Goal: Task Accomplishment & Management: Use online tool/utility

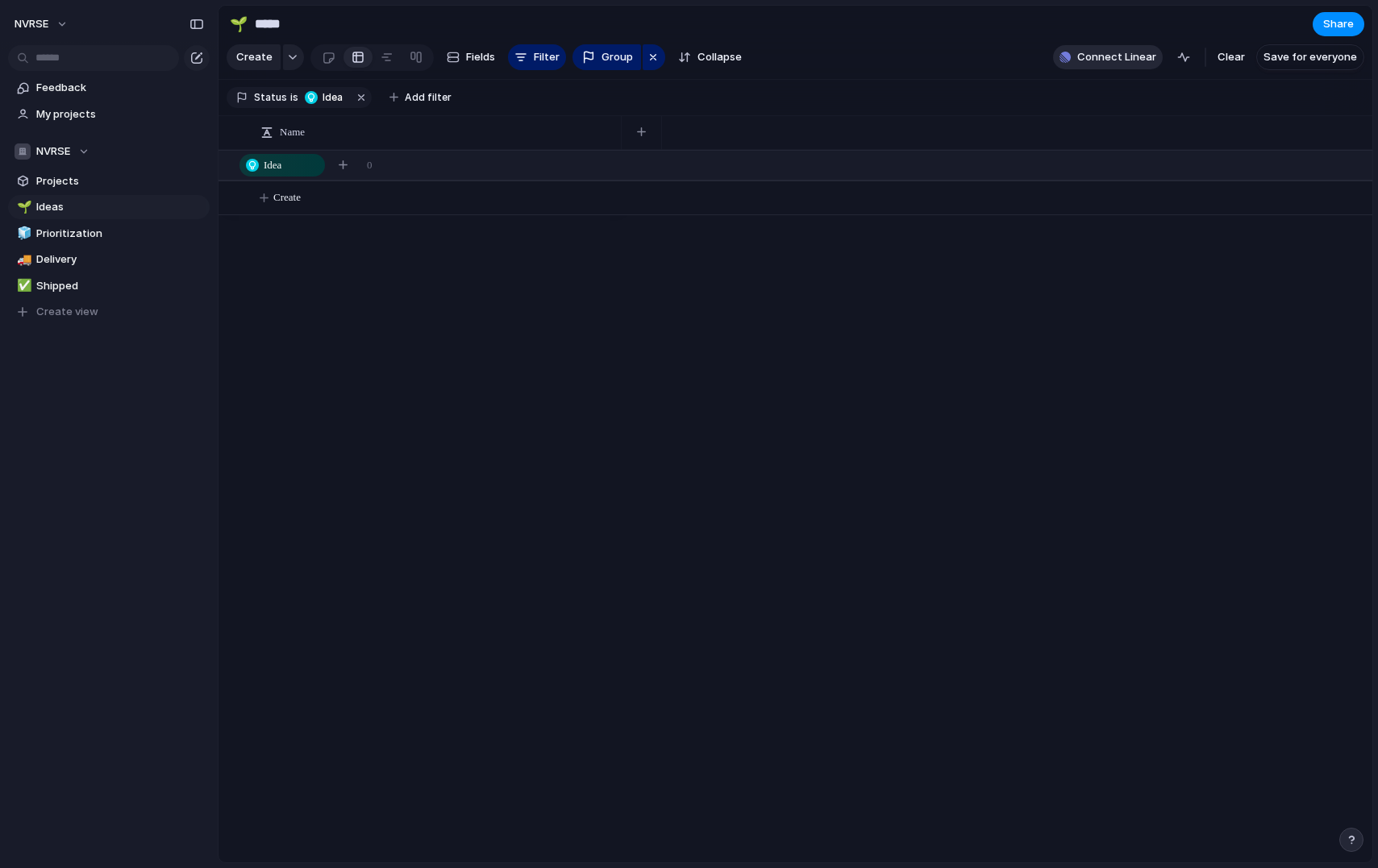
click at [1110, 66] on span "Connect Linear" at bounding box center [1117, 58] width 79 height 16
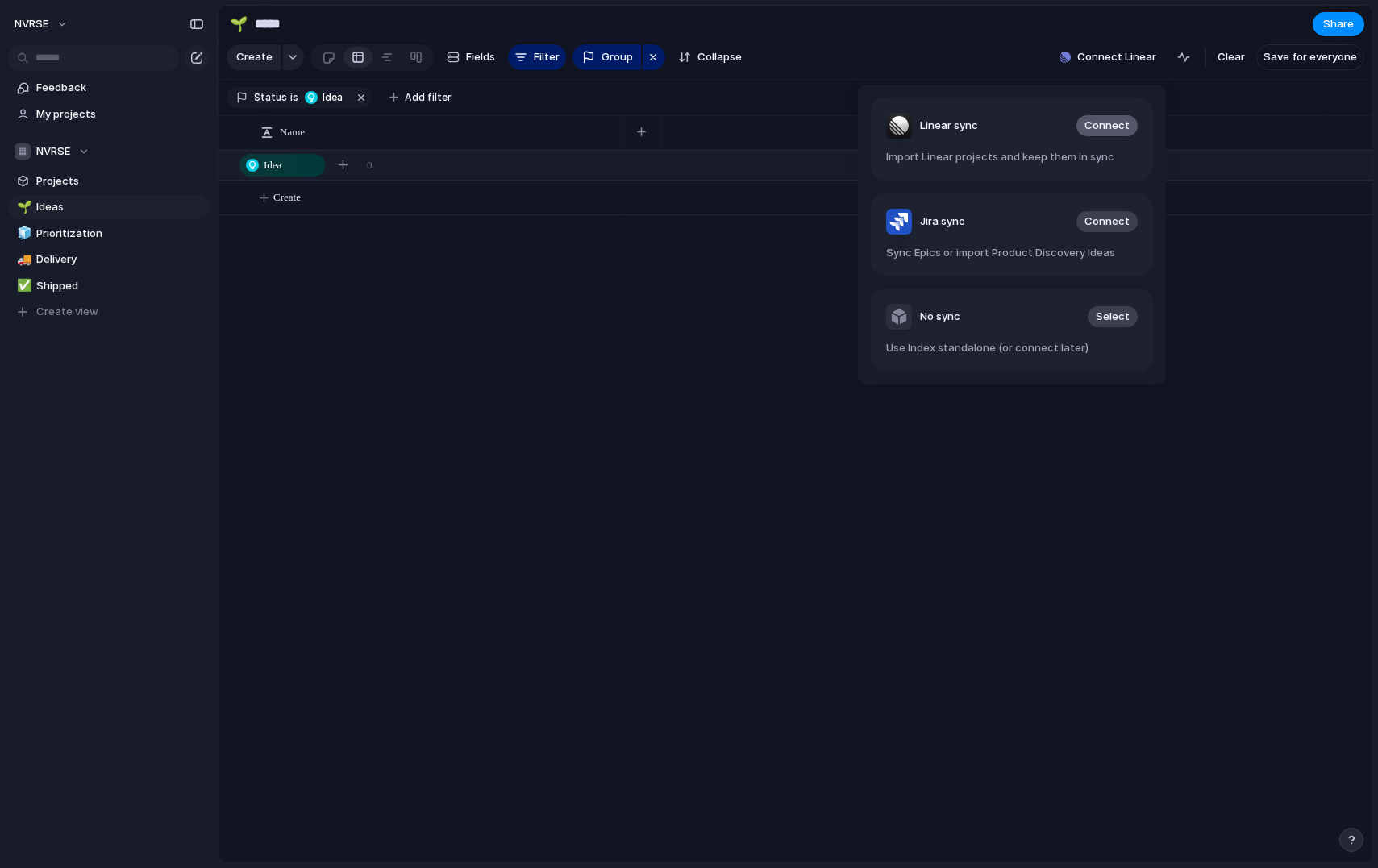
click at [1092, 128] on span "Connect" at bounding box center [1107, 126] width 45 height 16
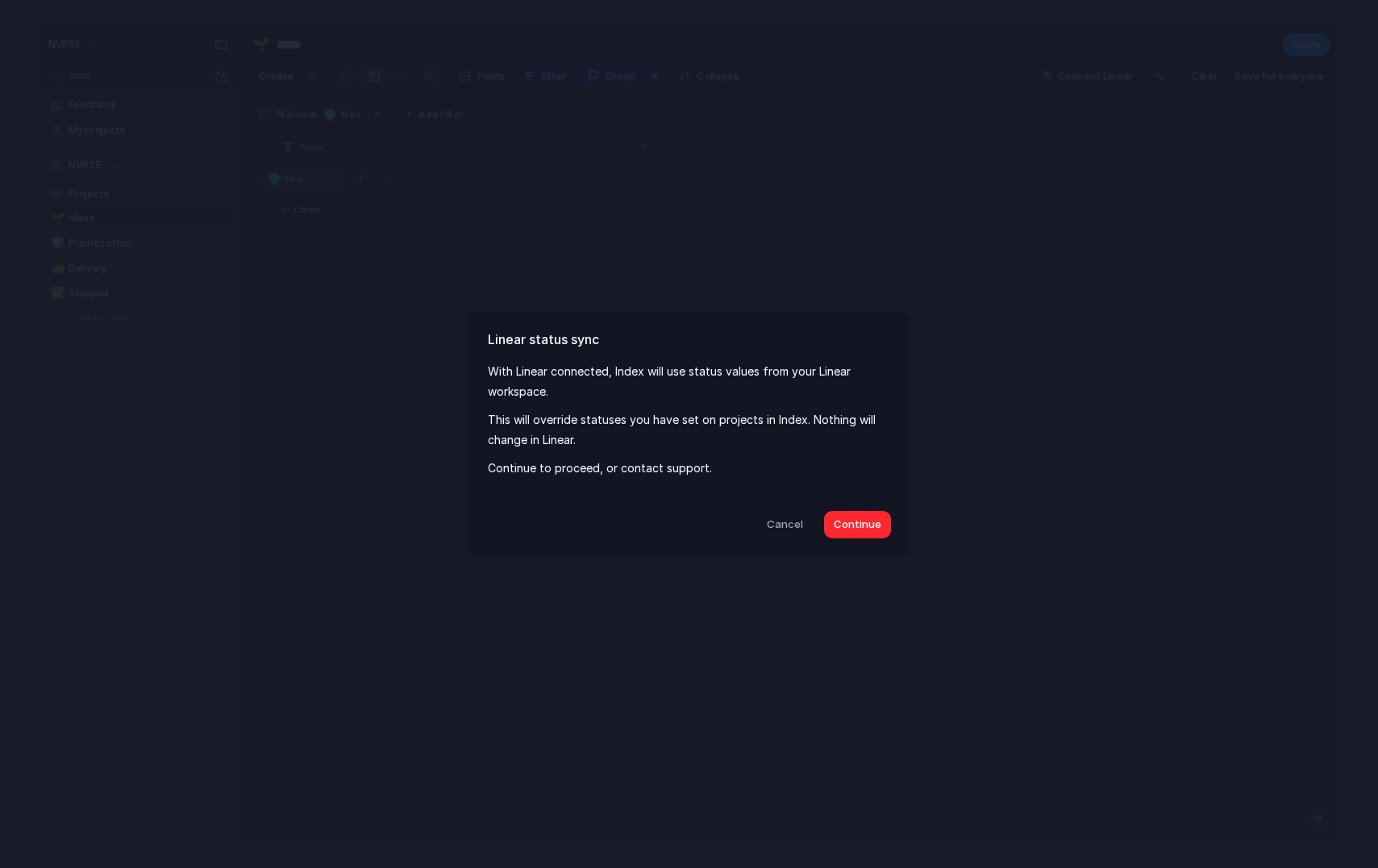
click at [848, 527] on span "Continue" at bounding box center [857, 525] width 48 height 16
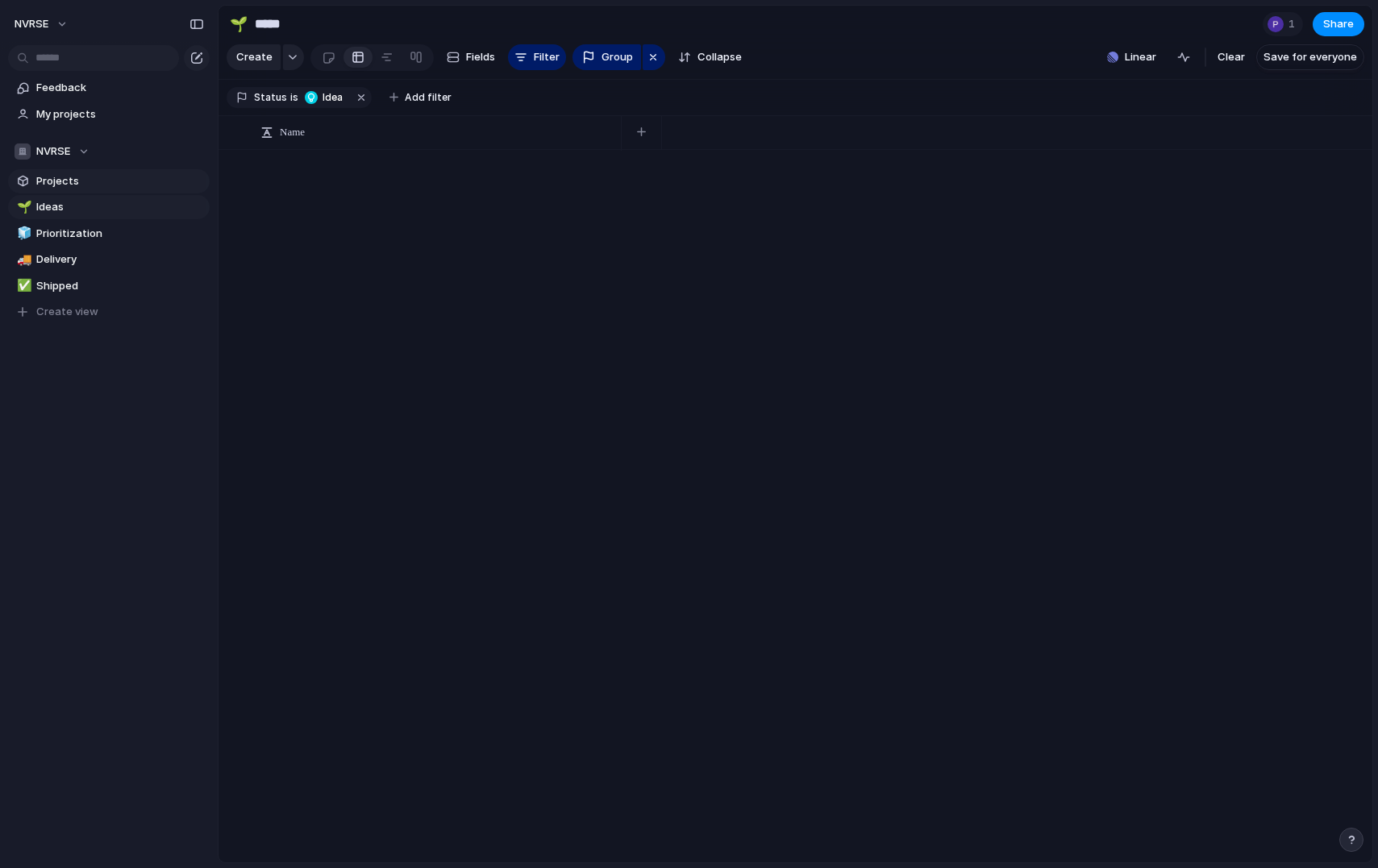
click at [64, 186] on span "Projects" at bounding box center [120, 181] width 168 height 16
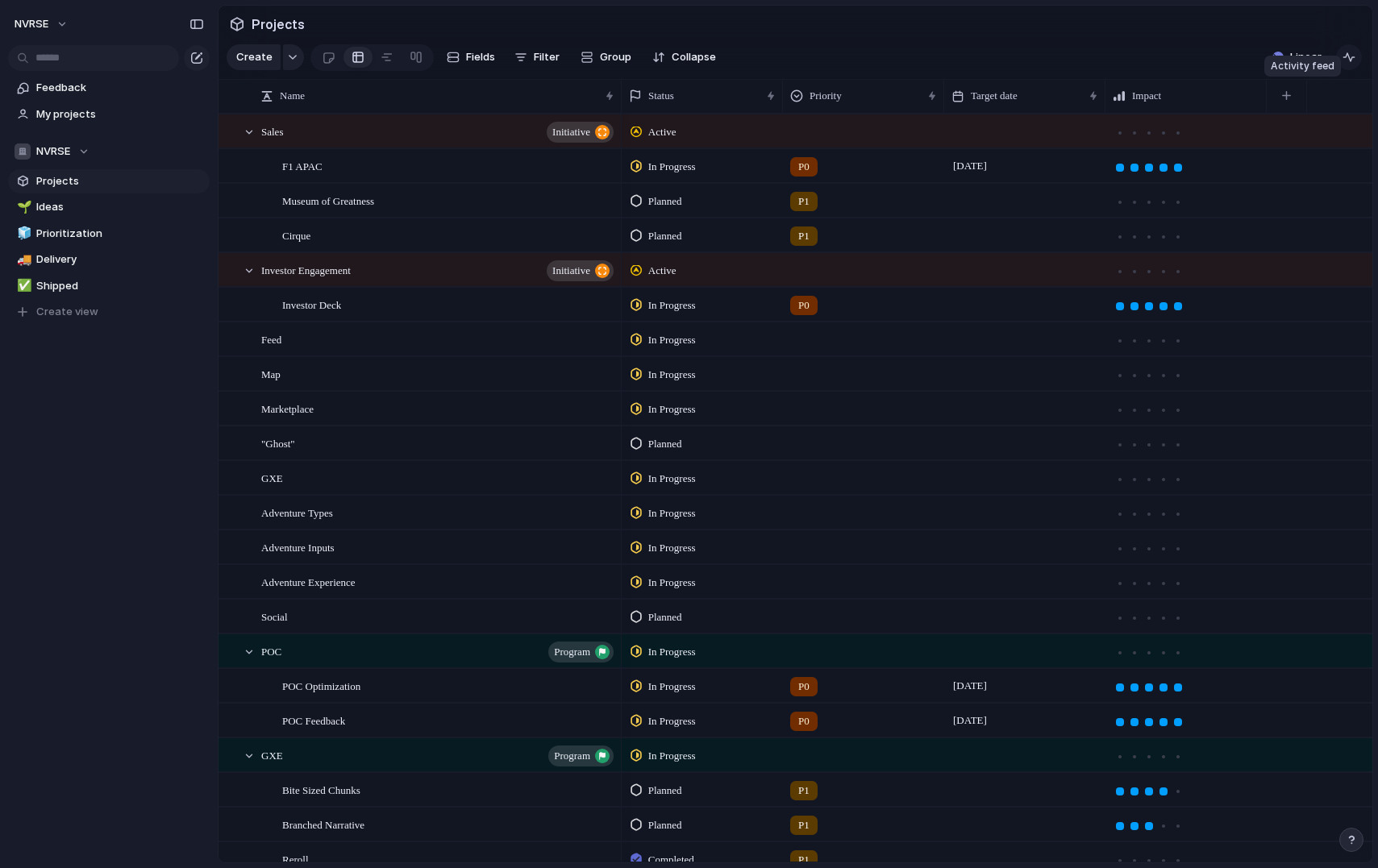
click at [1348, 59] on div "button" at bounding box center [1349, 57] width 13 height 13
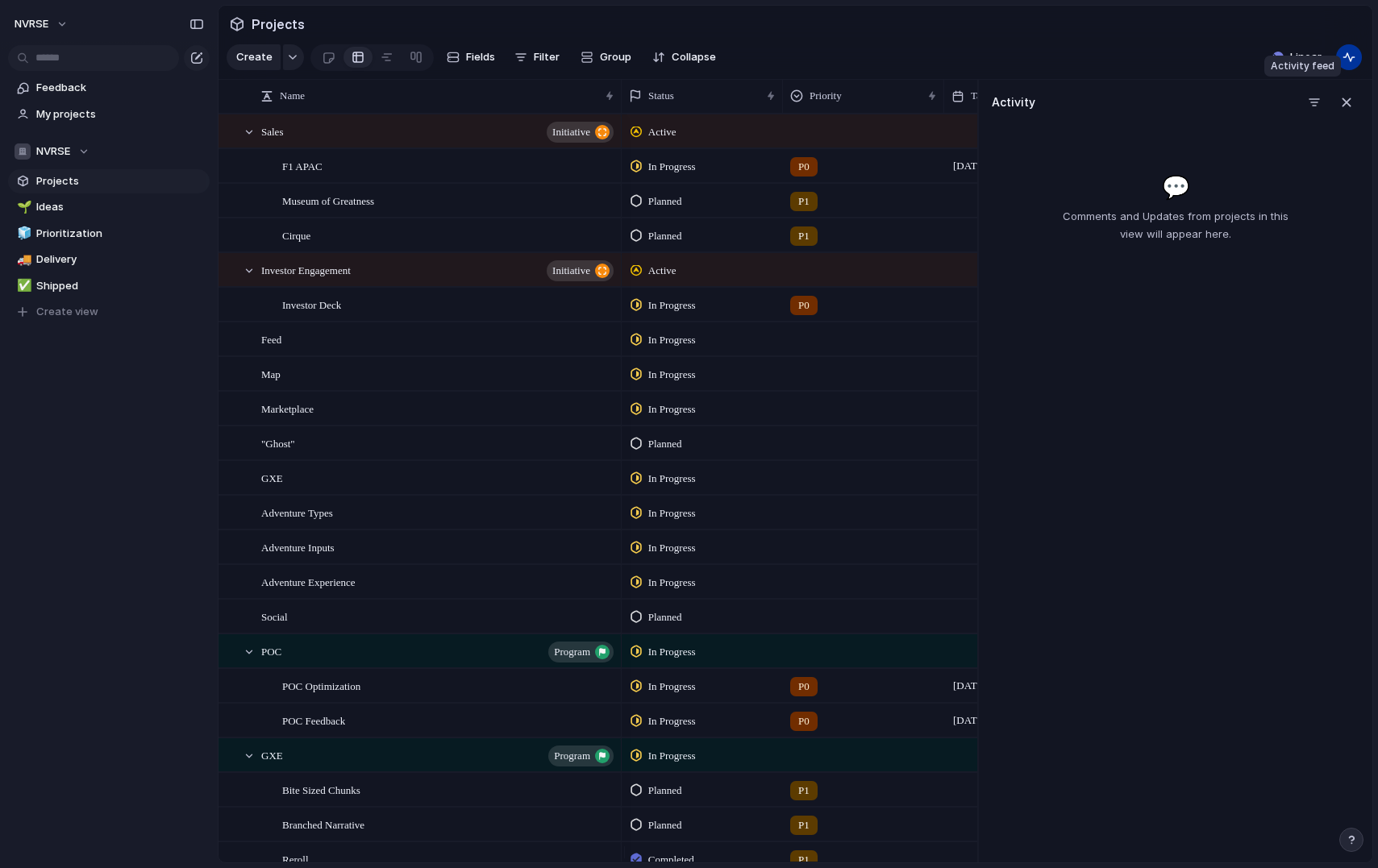
click at [1348, 59] on div "button" at bounding box center [1349, 57] width 13 height 13
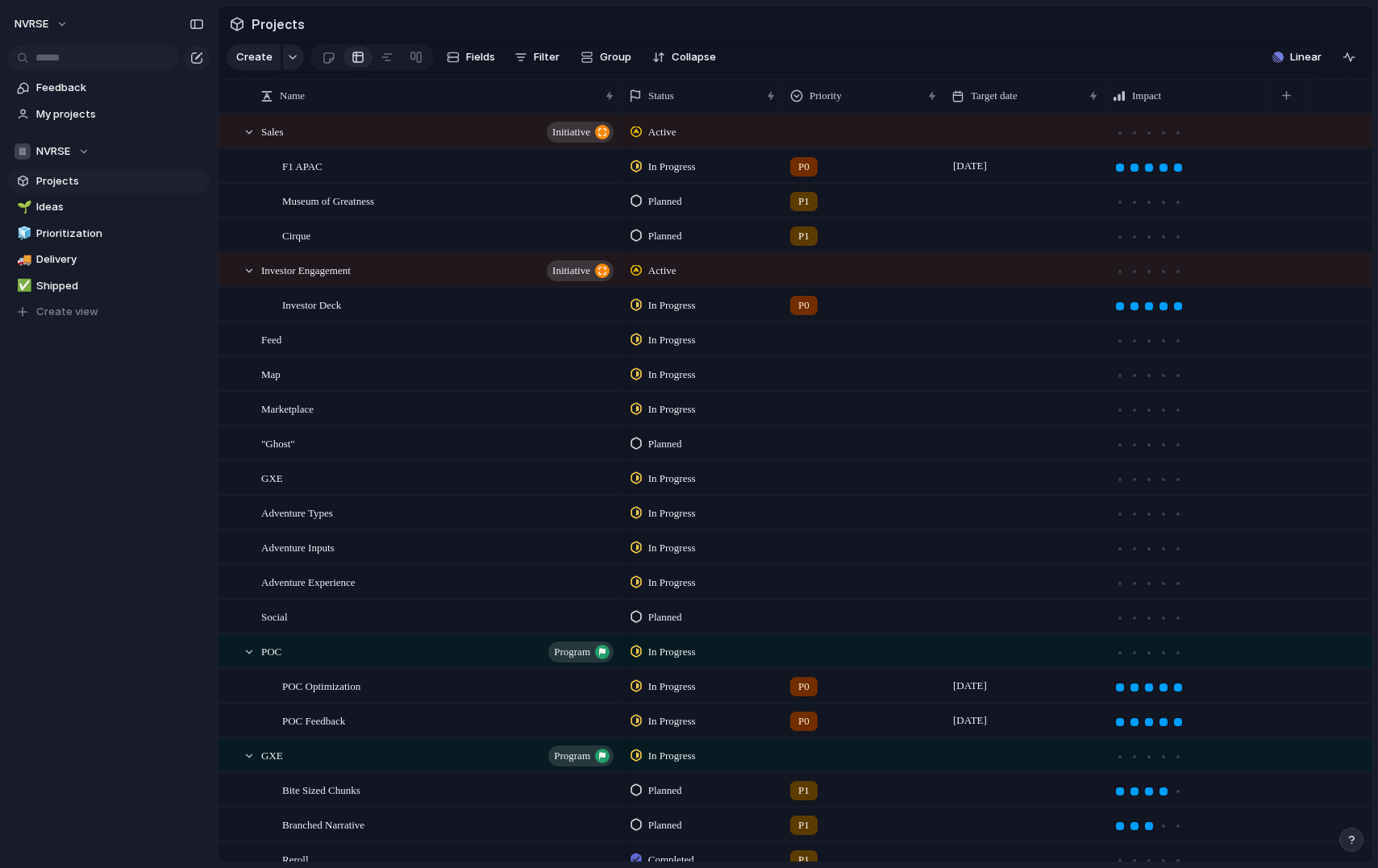
click at [1179, 45] on section "Create Fields Filter Group Zoom Collapse Linear Clear Save for everyone" at bounding box center [795, 60] width 1154 height 39
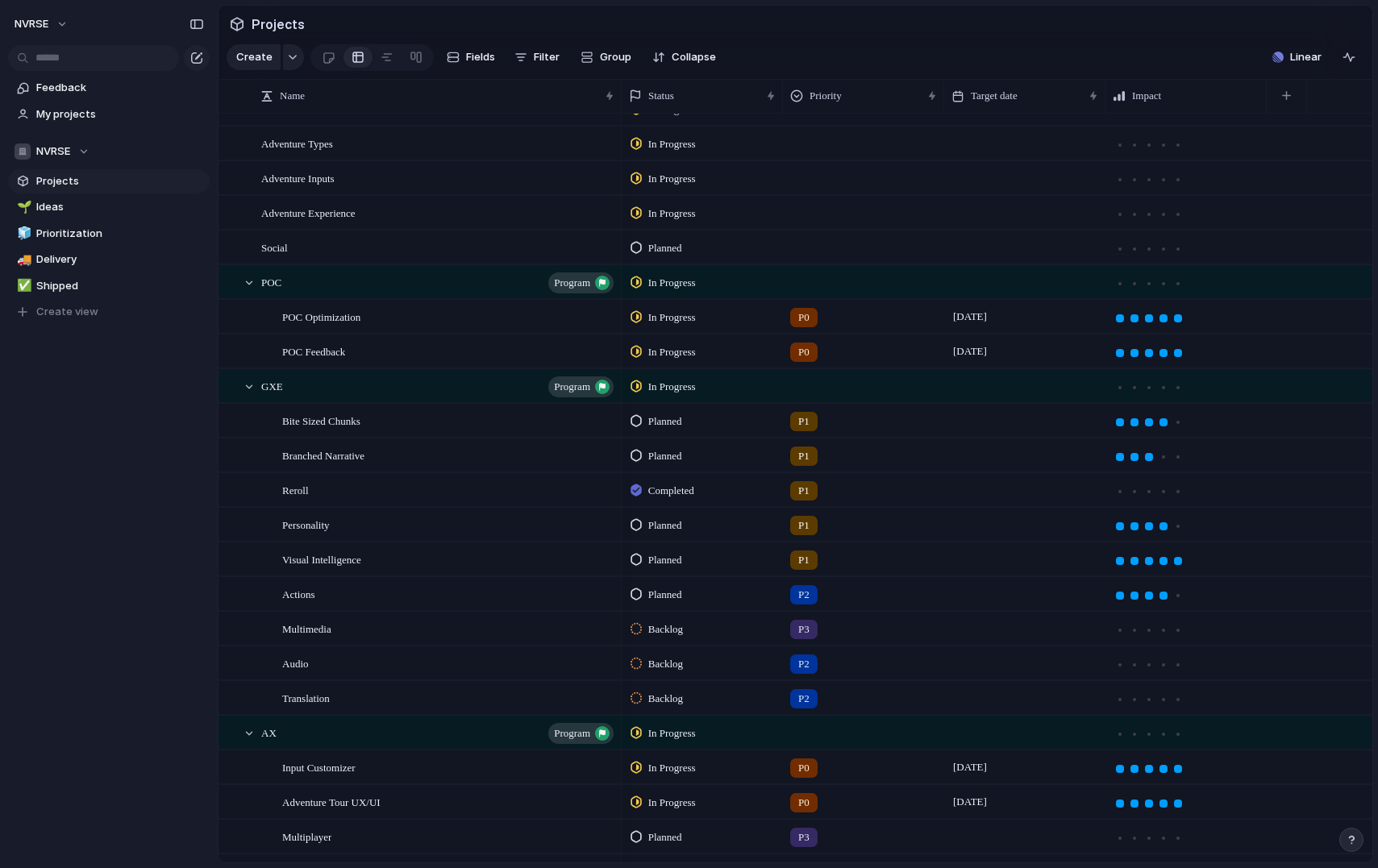
scroll to position [387, 0]
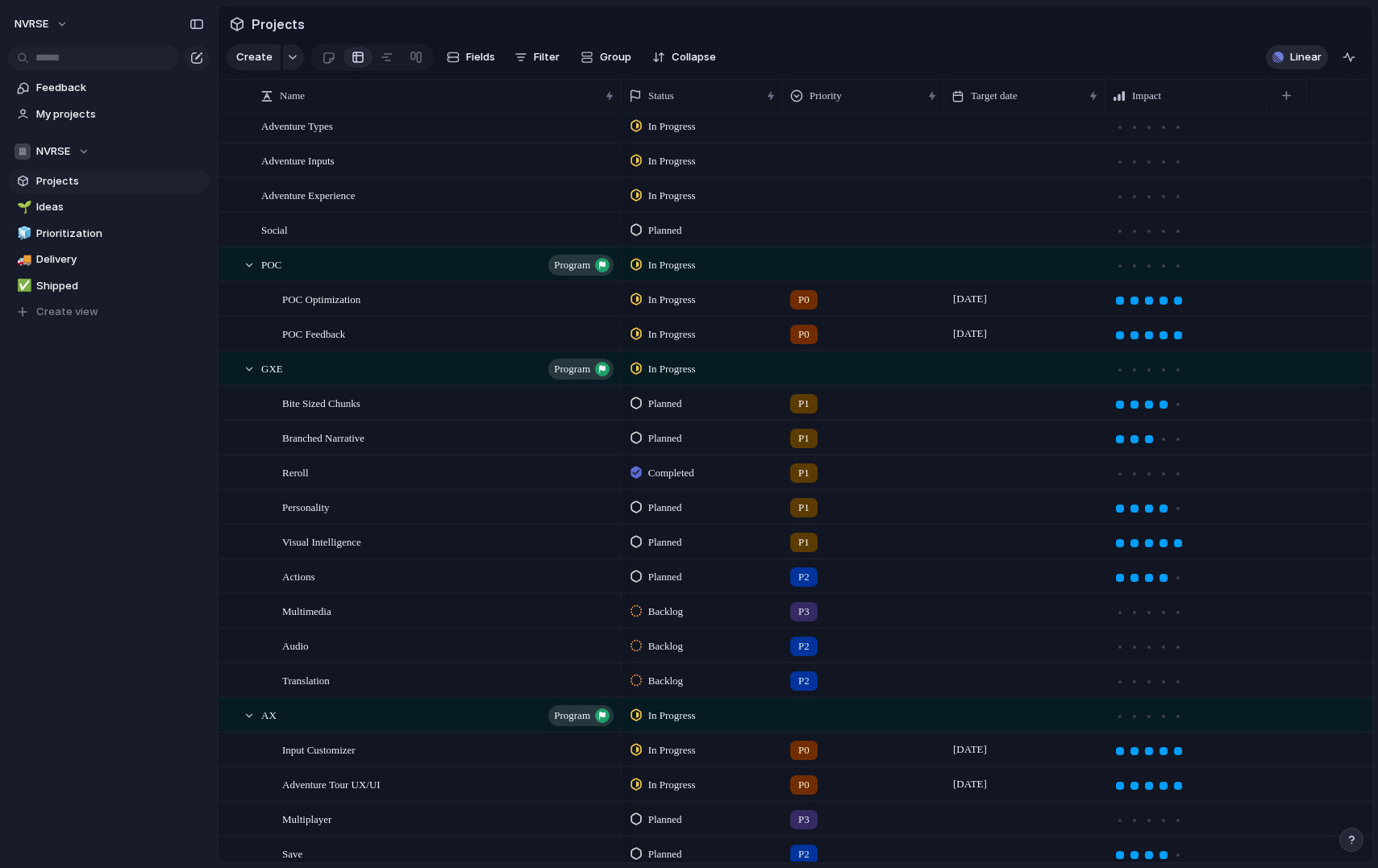
click at [1295, 66] on span "Linear" at bounding box center [1305, 58] width 32 height 16
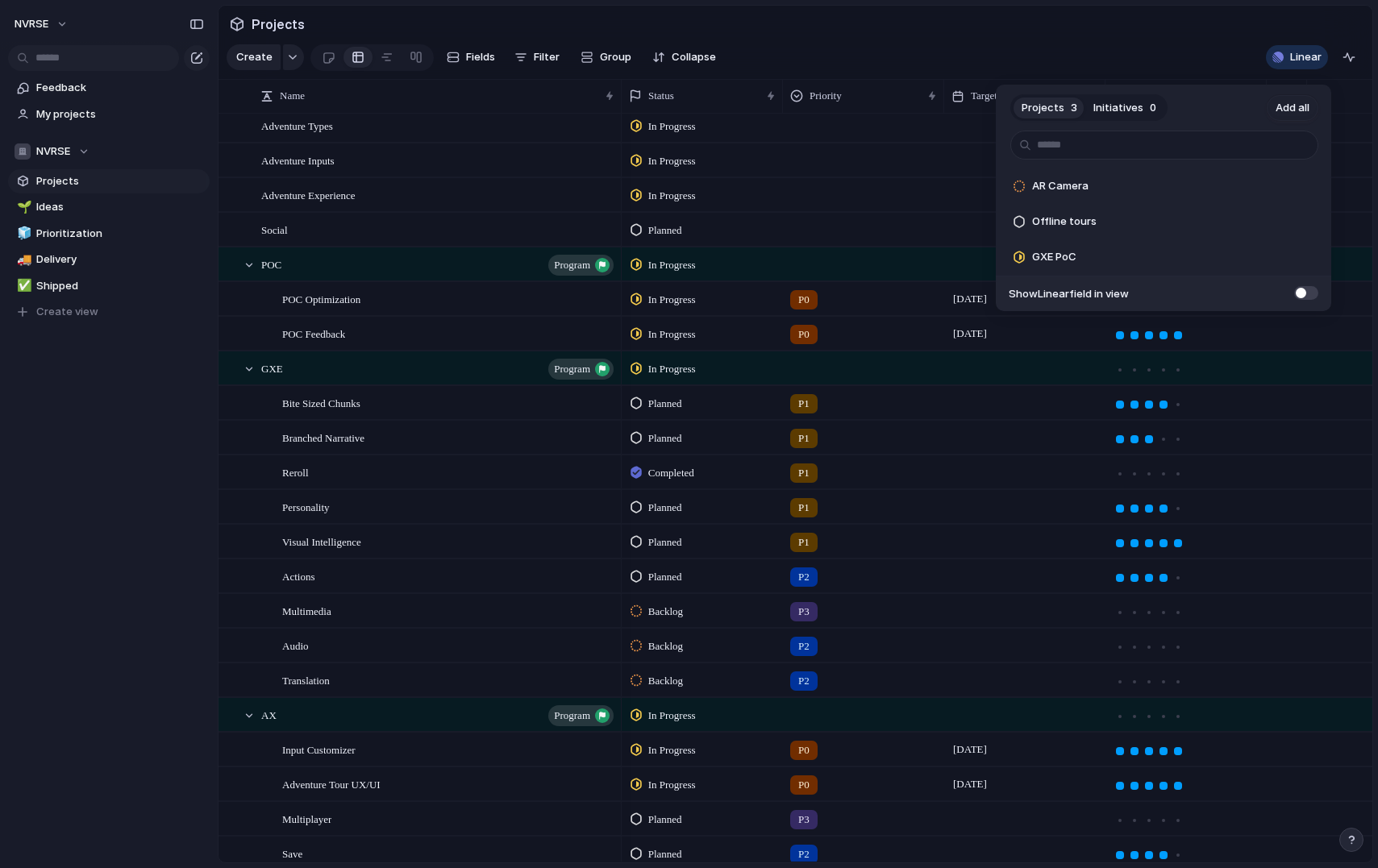
click at [168, 529] on div "Projects 3 Initiatives 0 Add all AR Camera Add Offline tours Add GXE PoC Add Sh…" at bounding box center [689, 434] width 1378 height 868
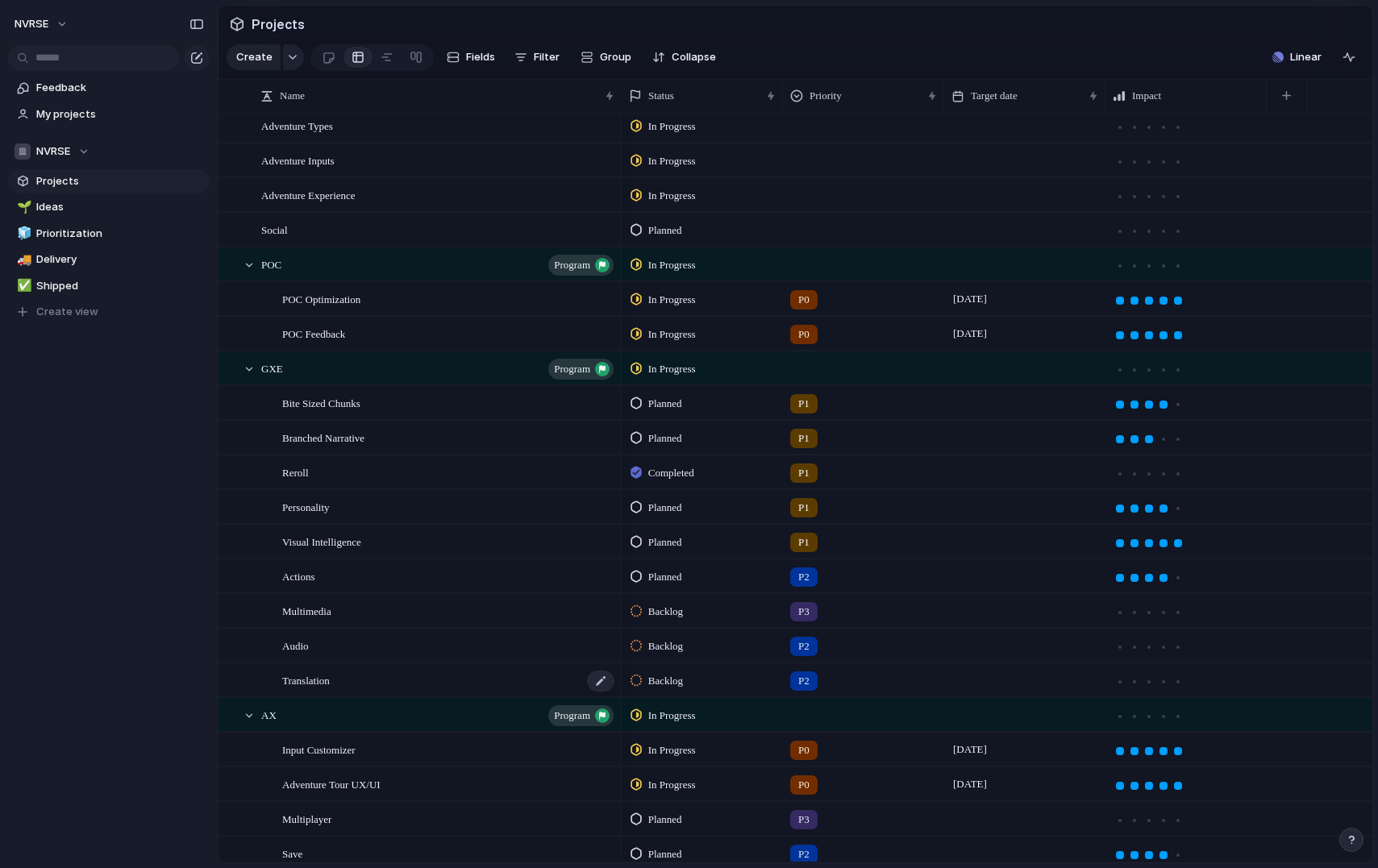
scroll to position [546, 0]
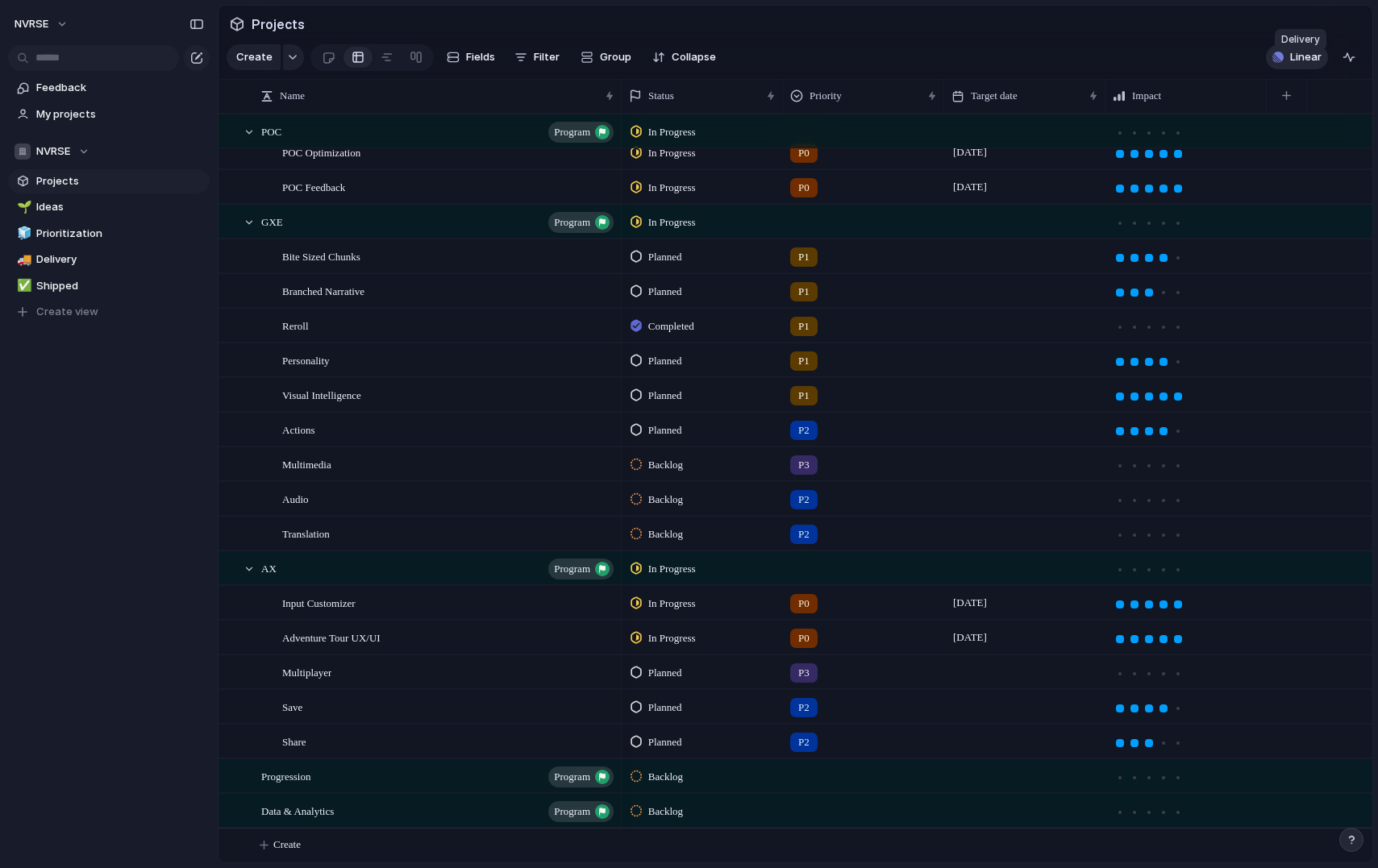
click at [1296, 66] on span "Linear" at bounding box center [1305, 58] width 32 height 16
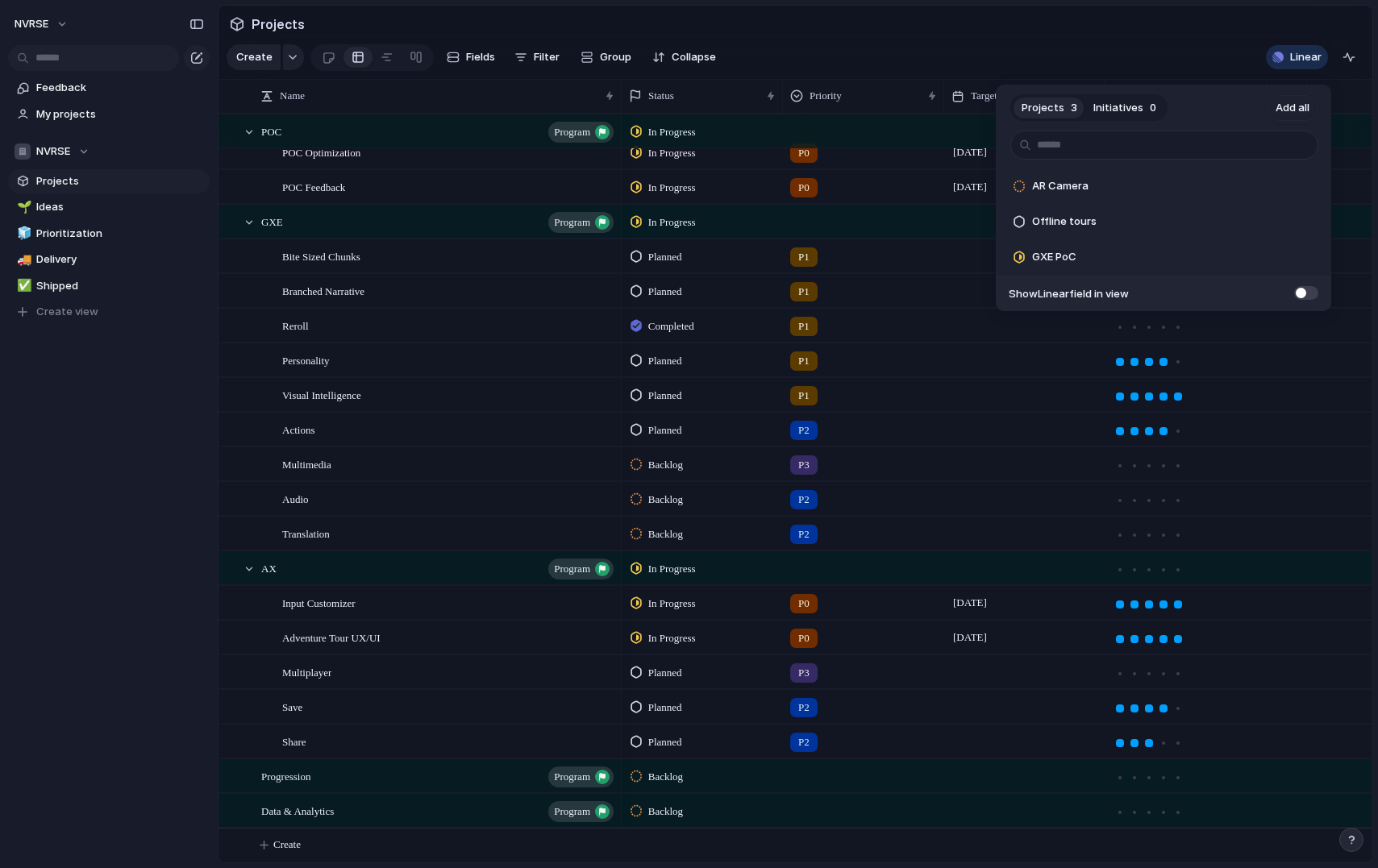
click at [1310, 288] on span at bounding box center [1306, 293] width 24 height 14
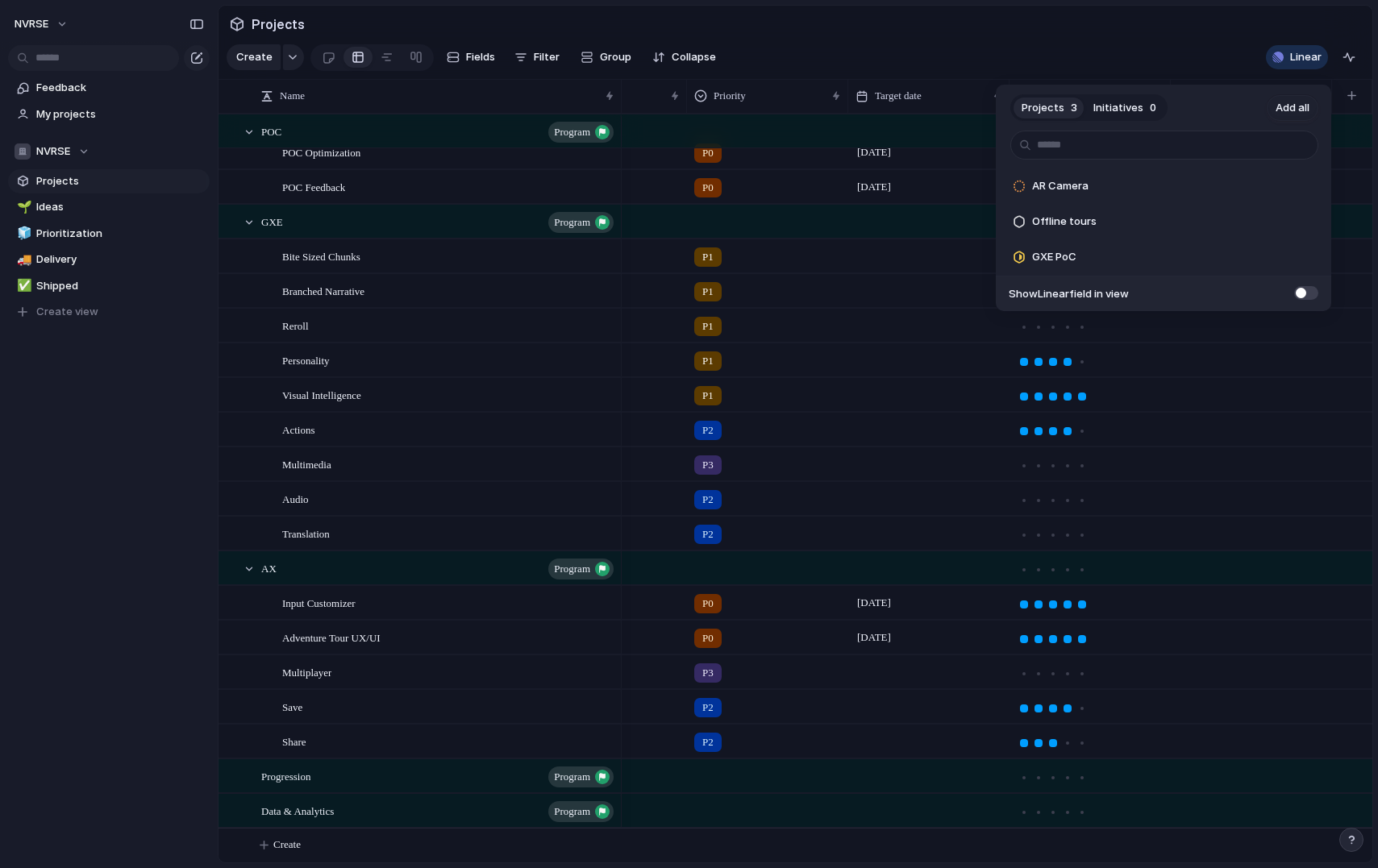
click at [1141, 67] on div "Projects 3 Initiatives 0 Add all AR Camera Add Offline tours Add GXE PoC Add Sh…" at bounding box center [689, 434] width 1378 height 868
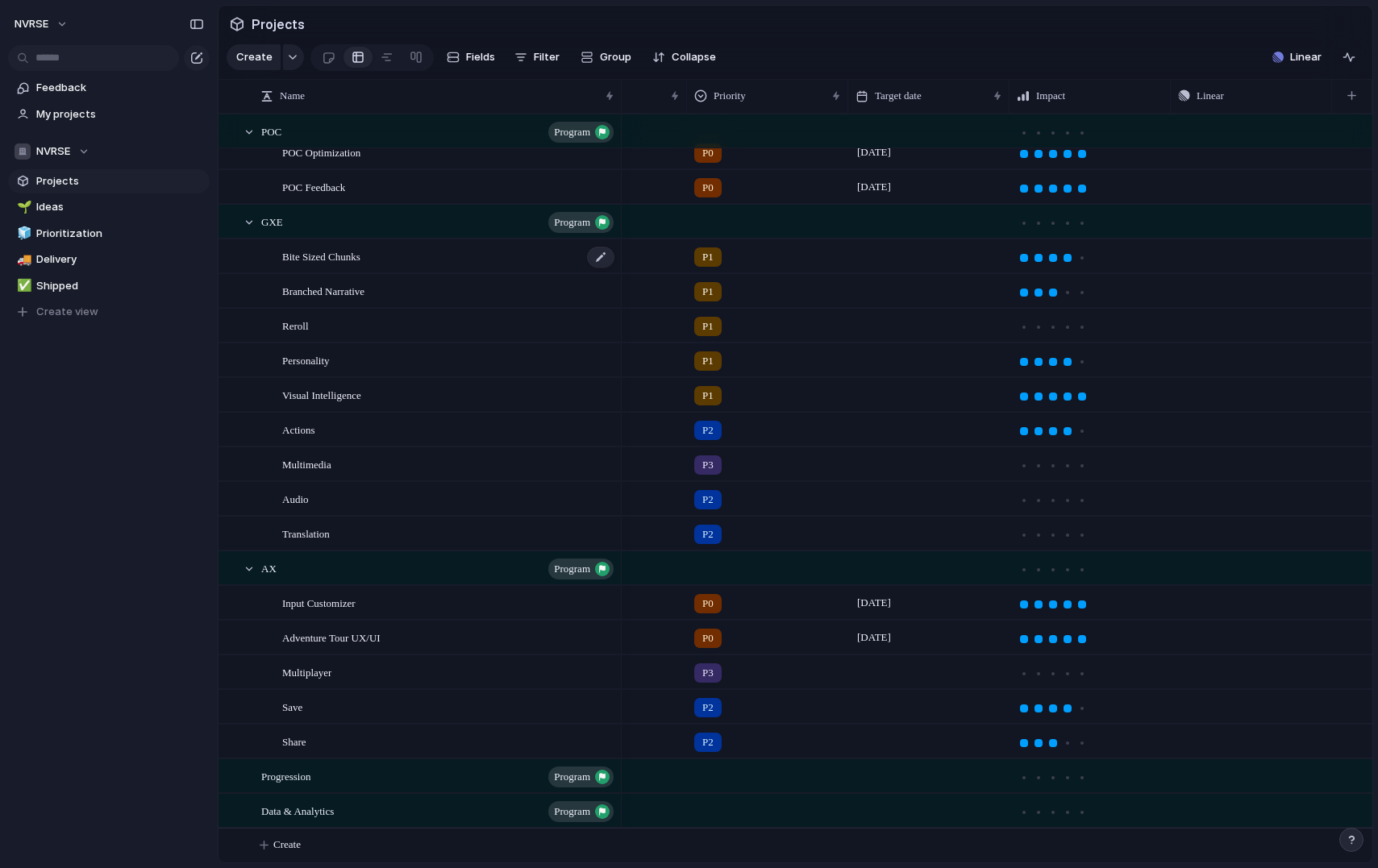
click at [355, 265] on span "Bite Sized Chunks" at bounding box center [321, 256] width 78 height 19
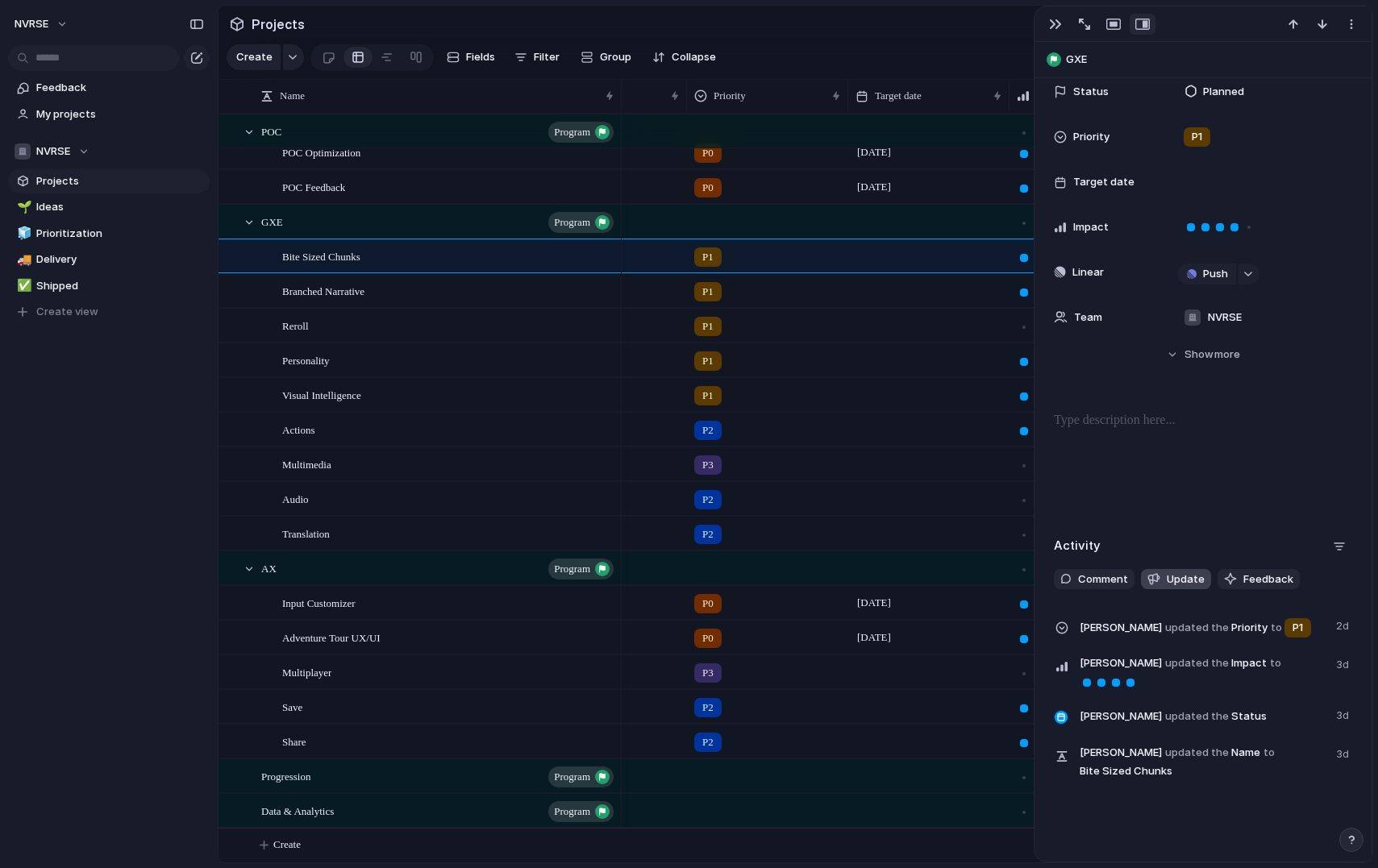
scroll to position [135, 0]
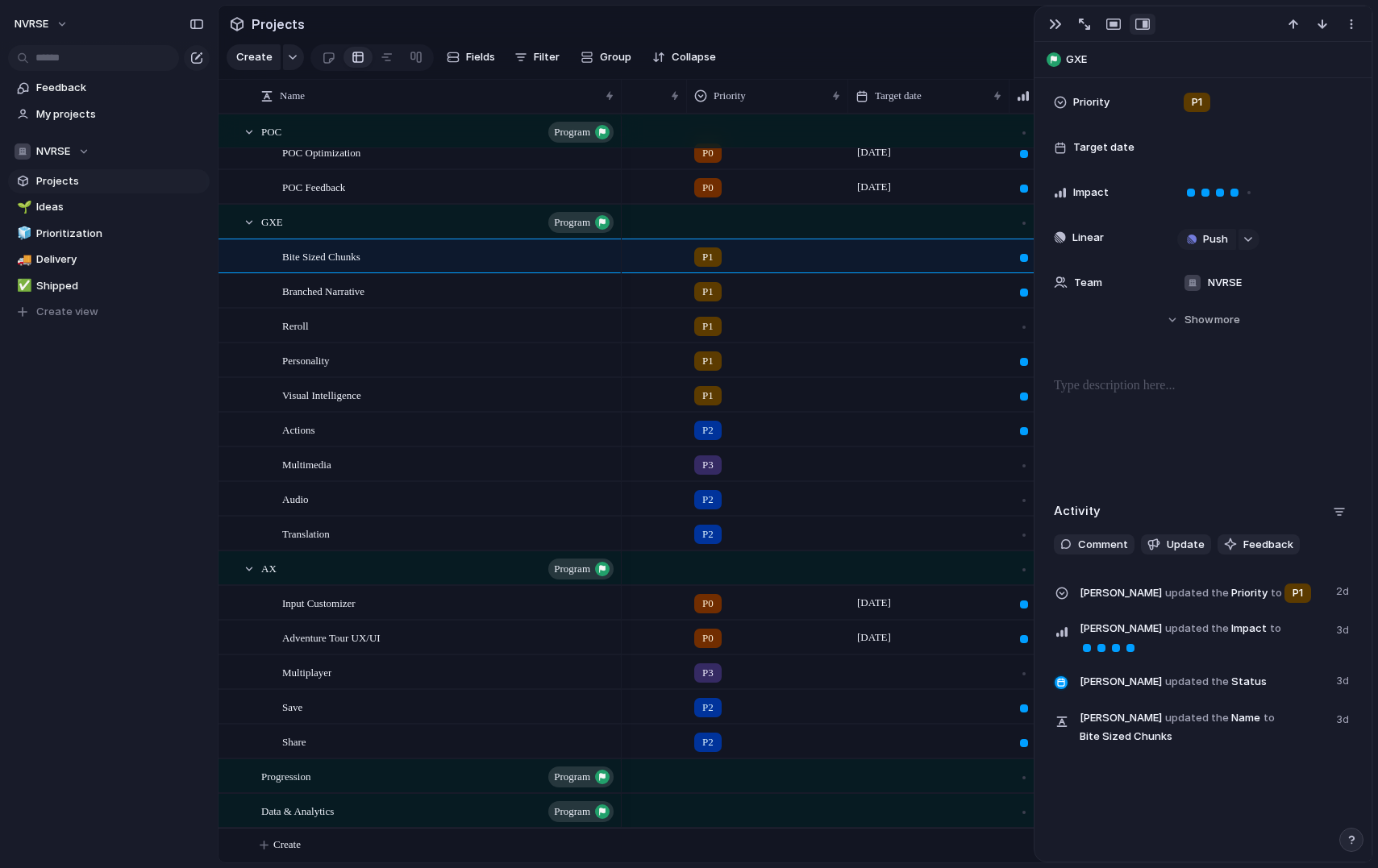
click at [891, 14] on section "Projects" at bounding box center [795, 23] width 1154 height 36
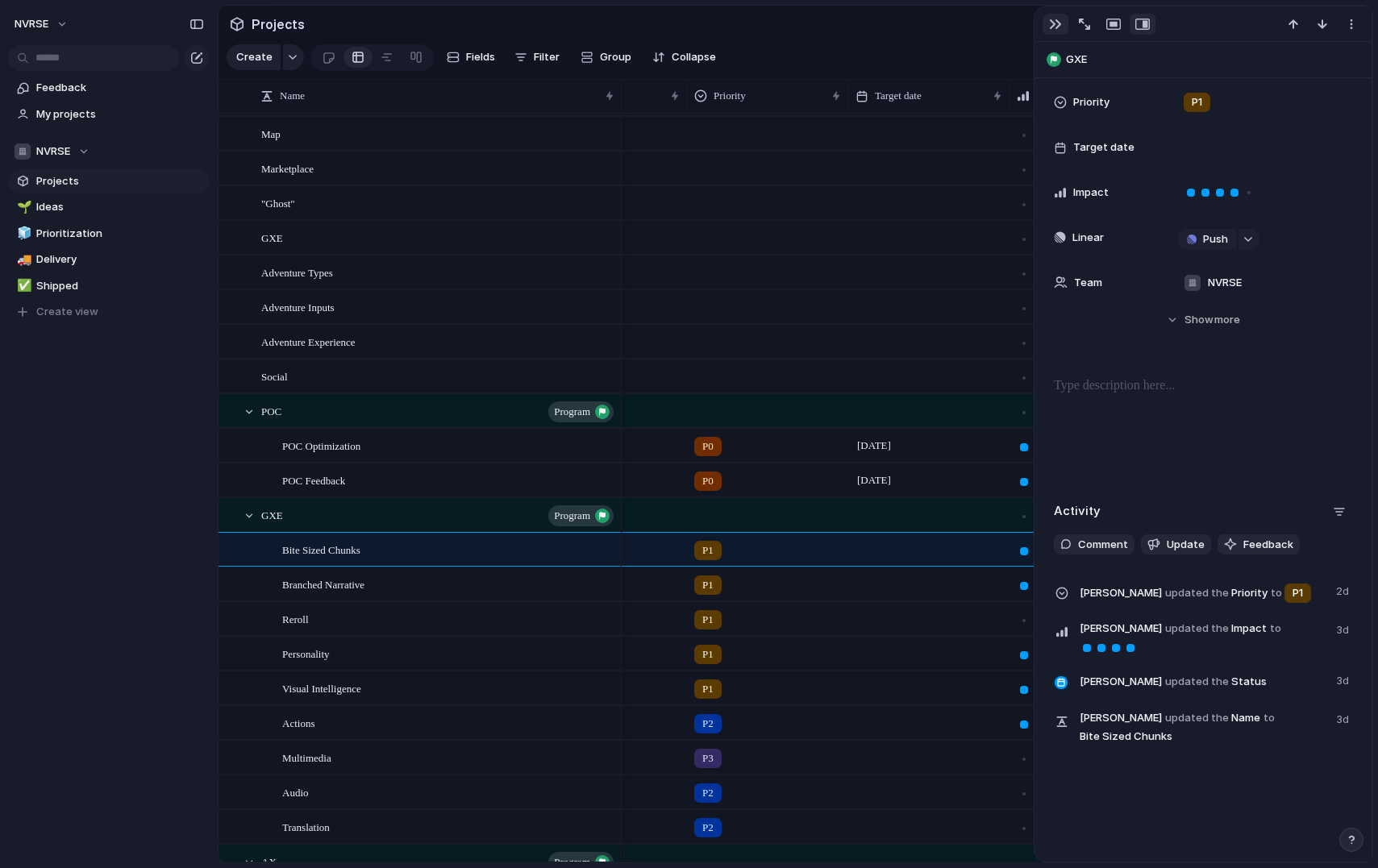
click at [1052, 27] on div "button" at bounding box center [1056, 24] width 13 height 13
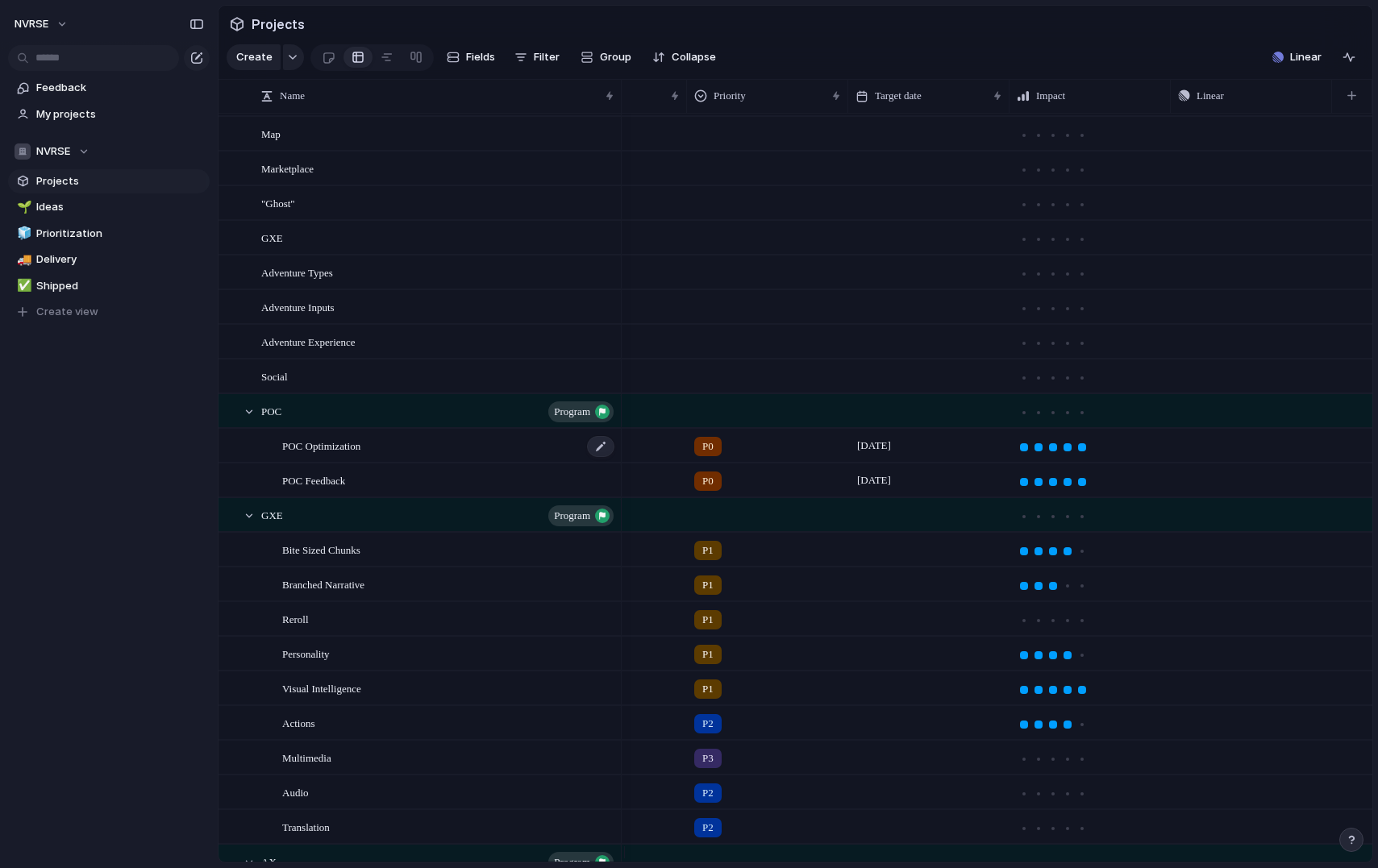
click at [394, 463] on div "POC Optimization" at bounding box center [449, 446] width 334 height 33
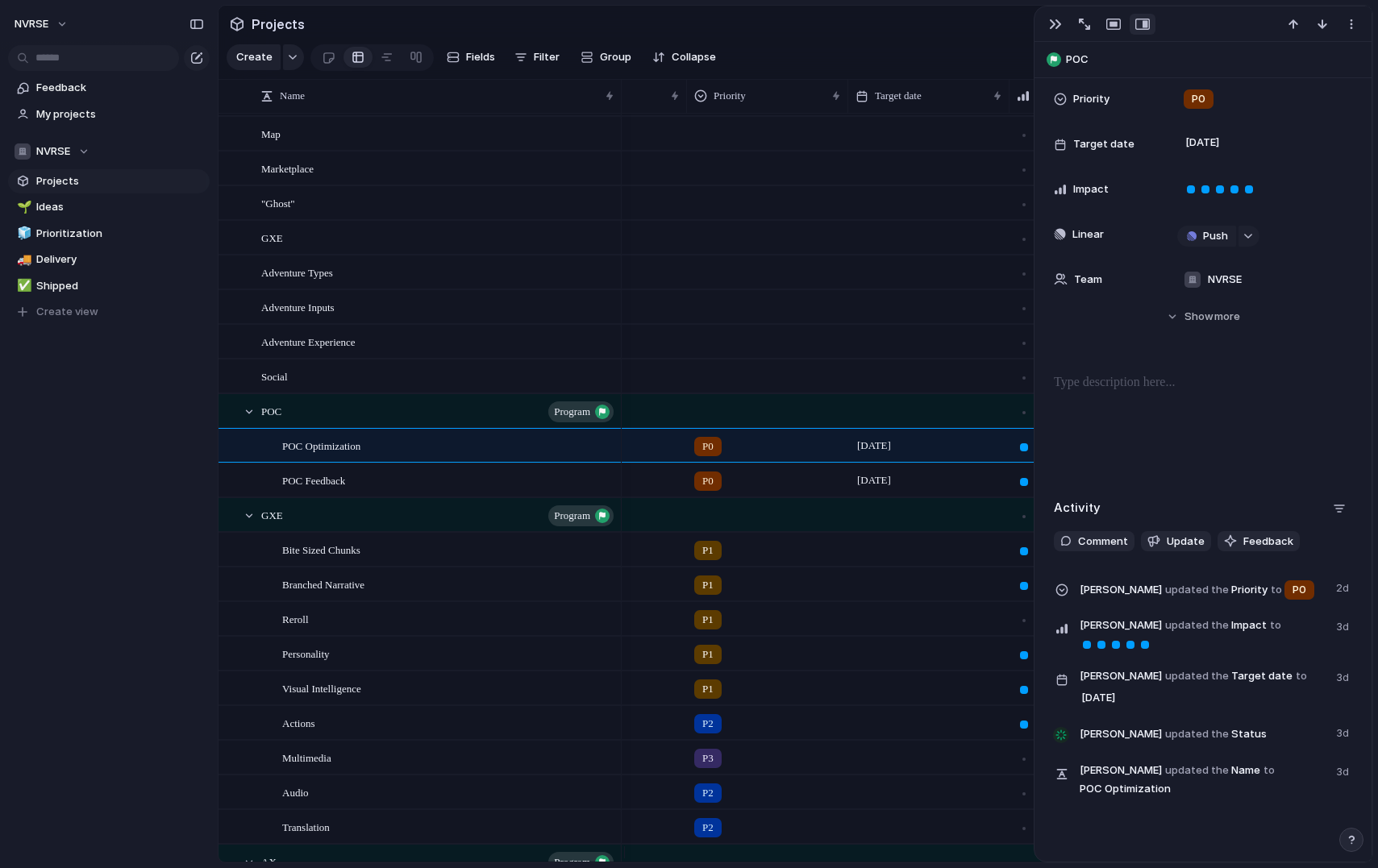
scroll to position [202, 0]
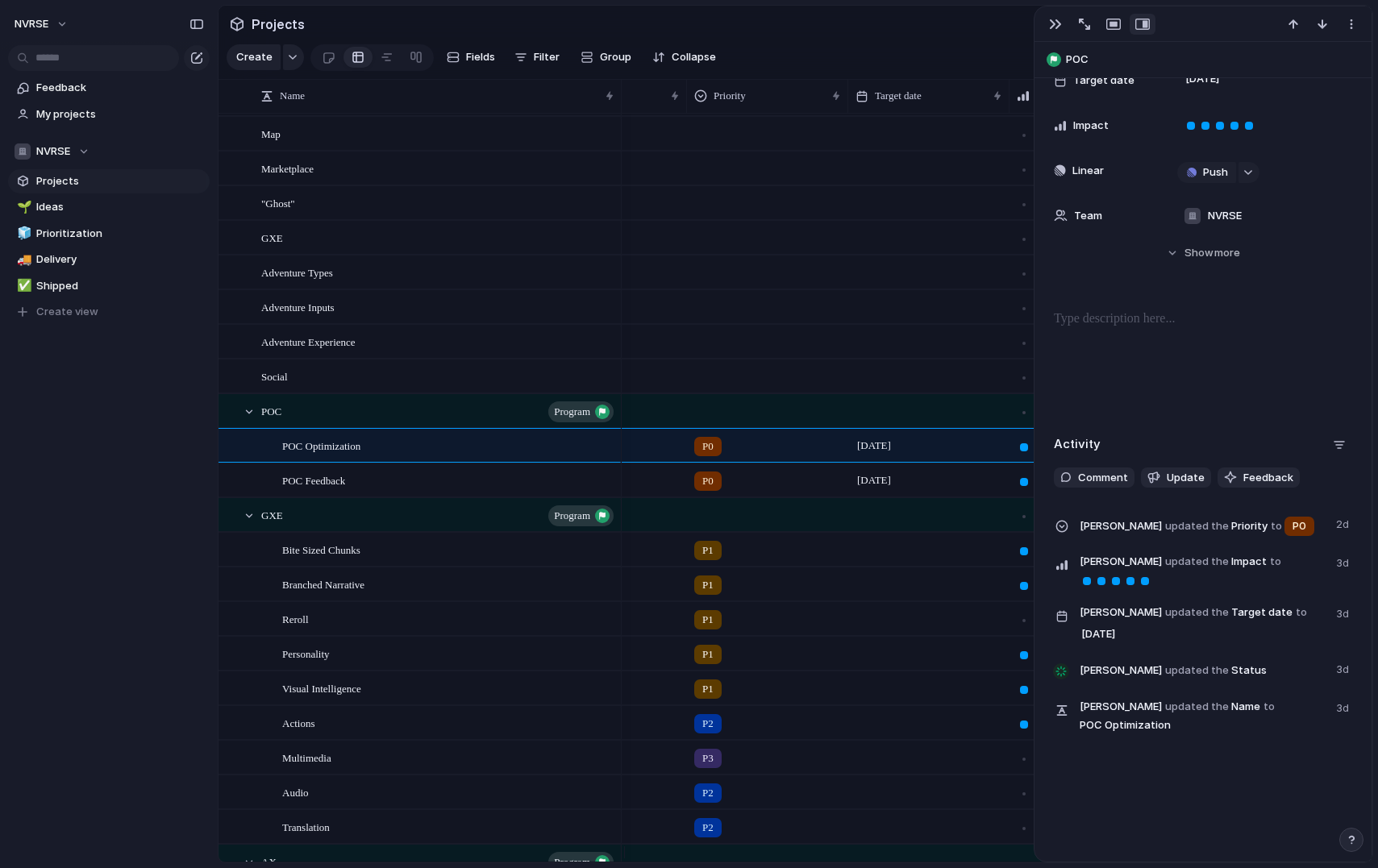
click at [876, 60] on section "Create Fields Filter Group Zoom Collapse Linear Clear Save for everyone" at bounding box center [795, 60] width 1154 height 39
click at [1057, 30] on button "button" at bounding box center [1056, 23] width 26 height 21
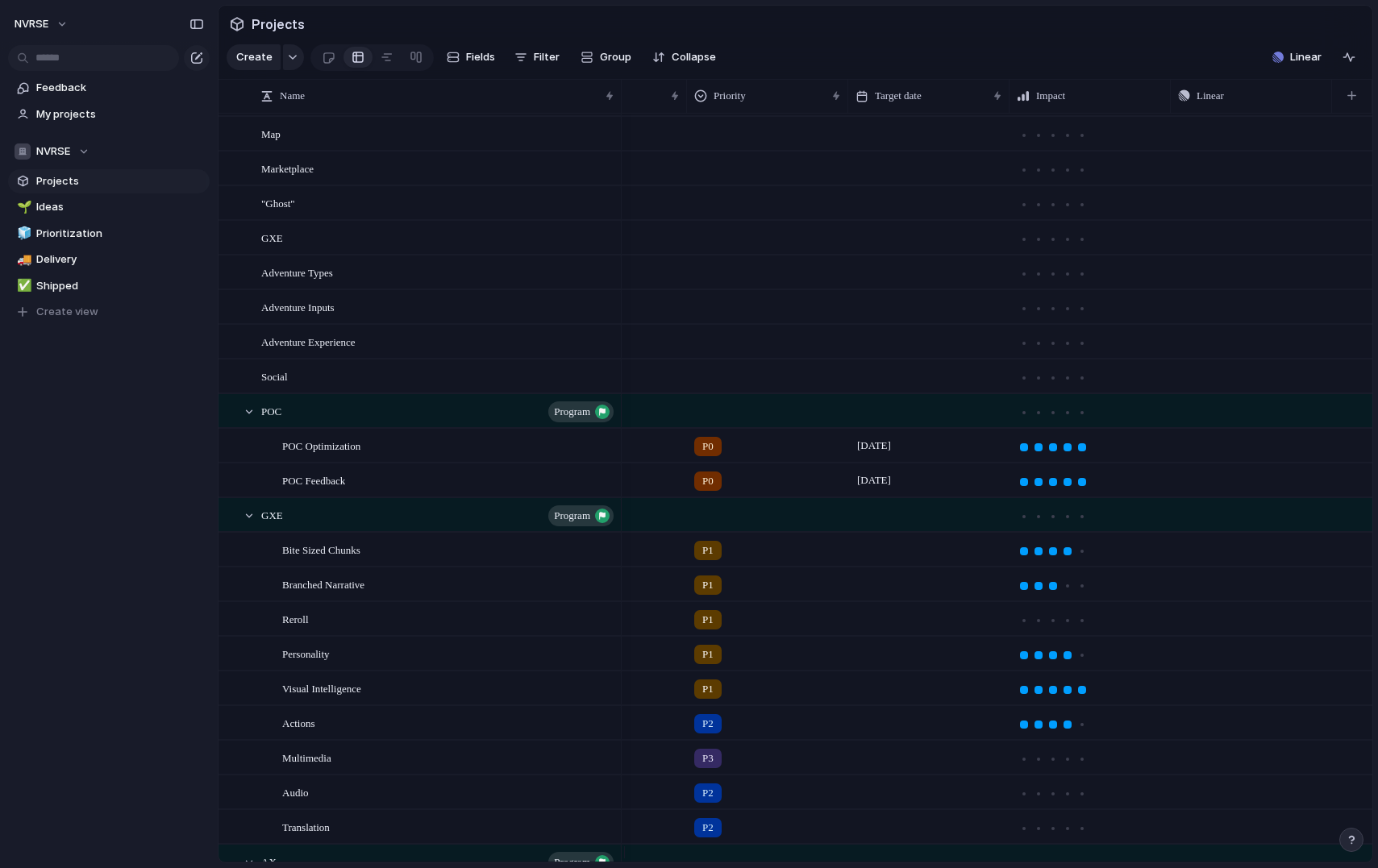
click at [1159, 461] on div at bounding box center [1090, 445] width 159 height 32
click at [1287, 454] on span "Push" at bounding box center [1284, 446] width 20 height 16
click at [1238, 375] on div "Project Issue" at bounding box center [689, 434] width 1378 height 868
click at [1312, 449] on div "button" at bounding box center [1315, 445] width 12 height 6
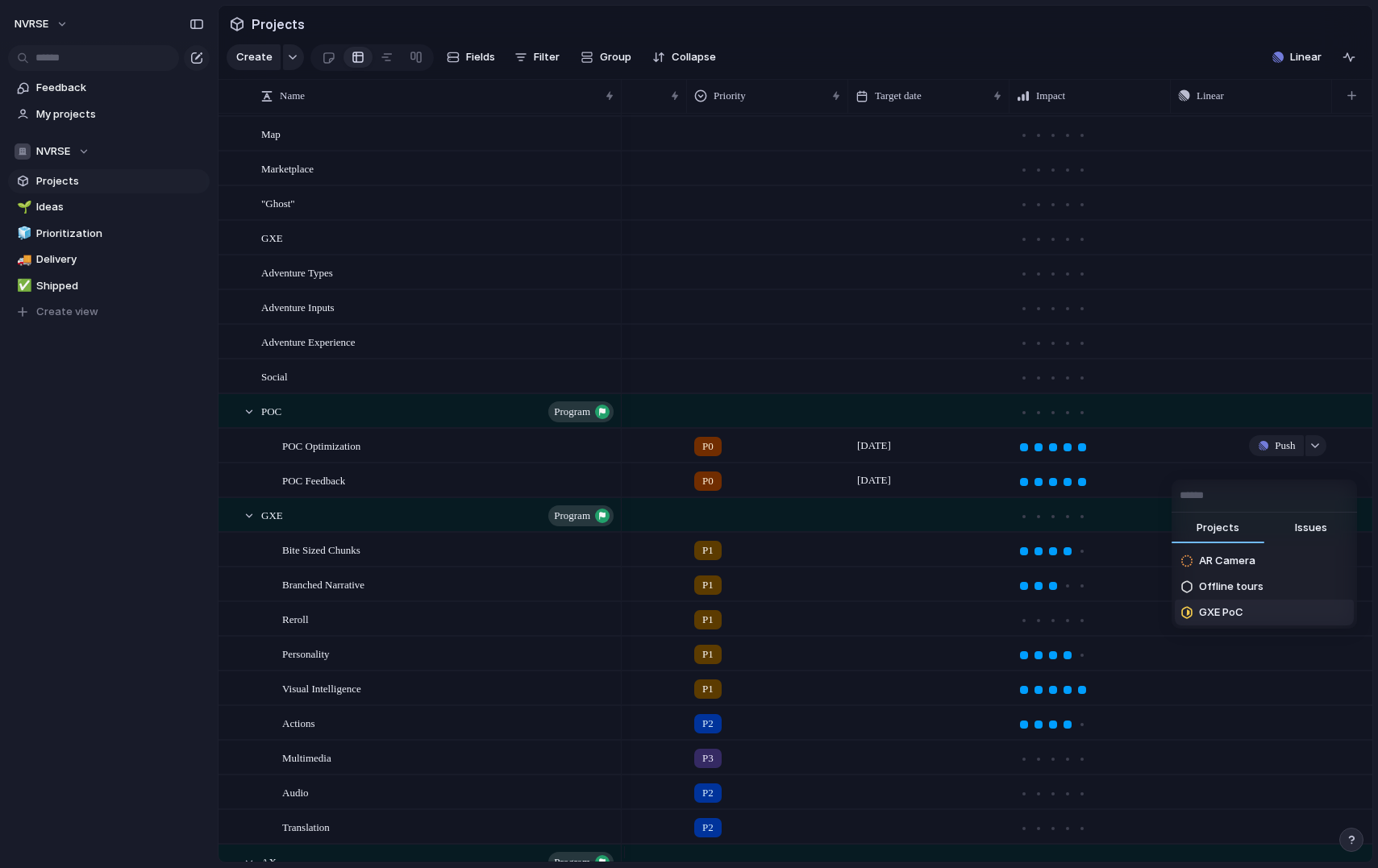
click at [1232, 612] on span "GXE PoC" at bounding box center [1220, 612] width 44 height 16
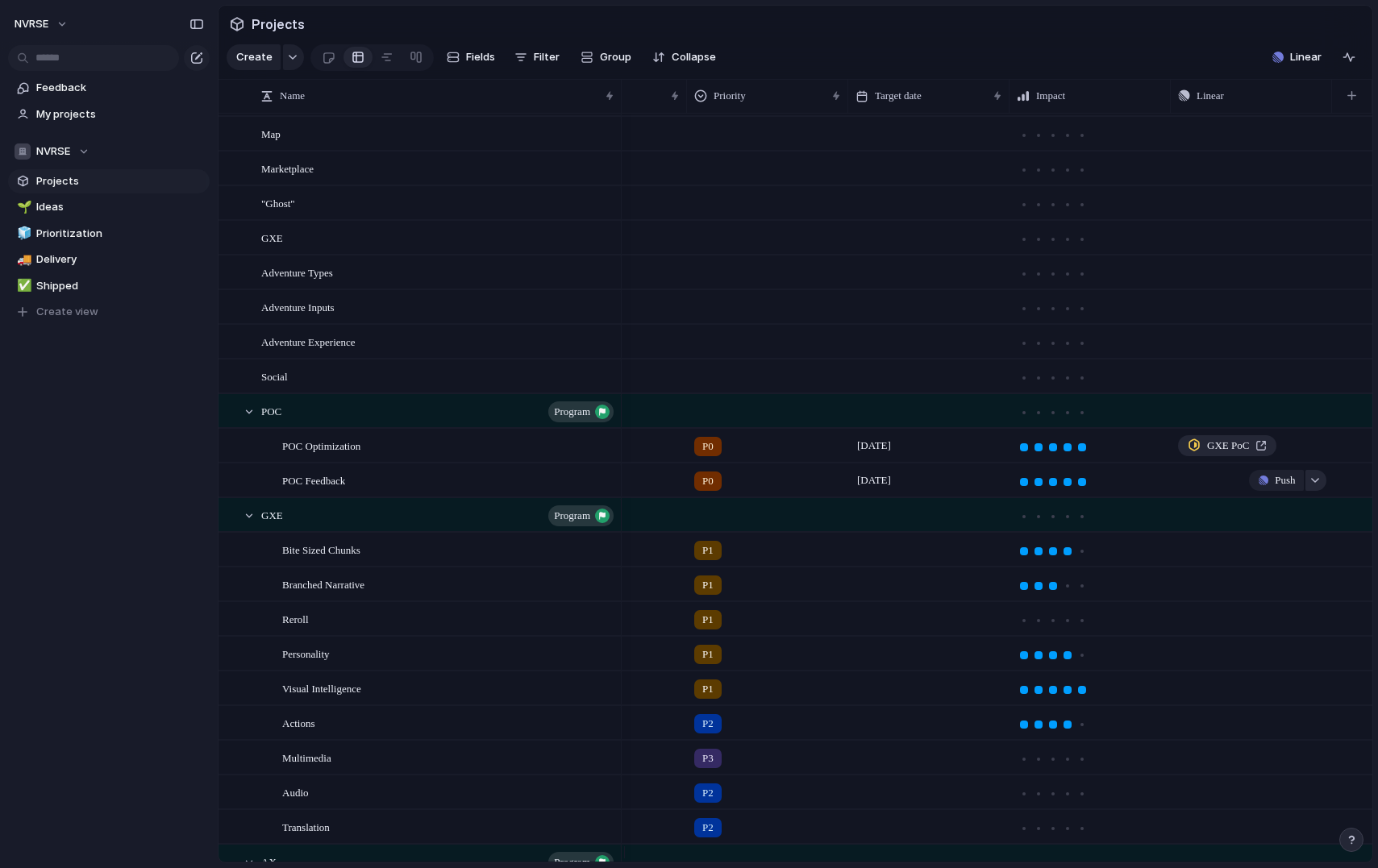
click at [1325, 491] on button "button" at bounding box center [1315, 480] width 21 height 21
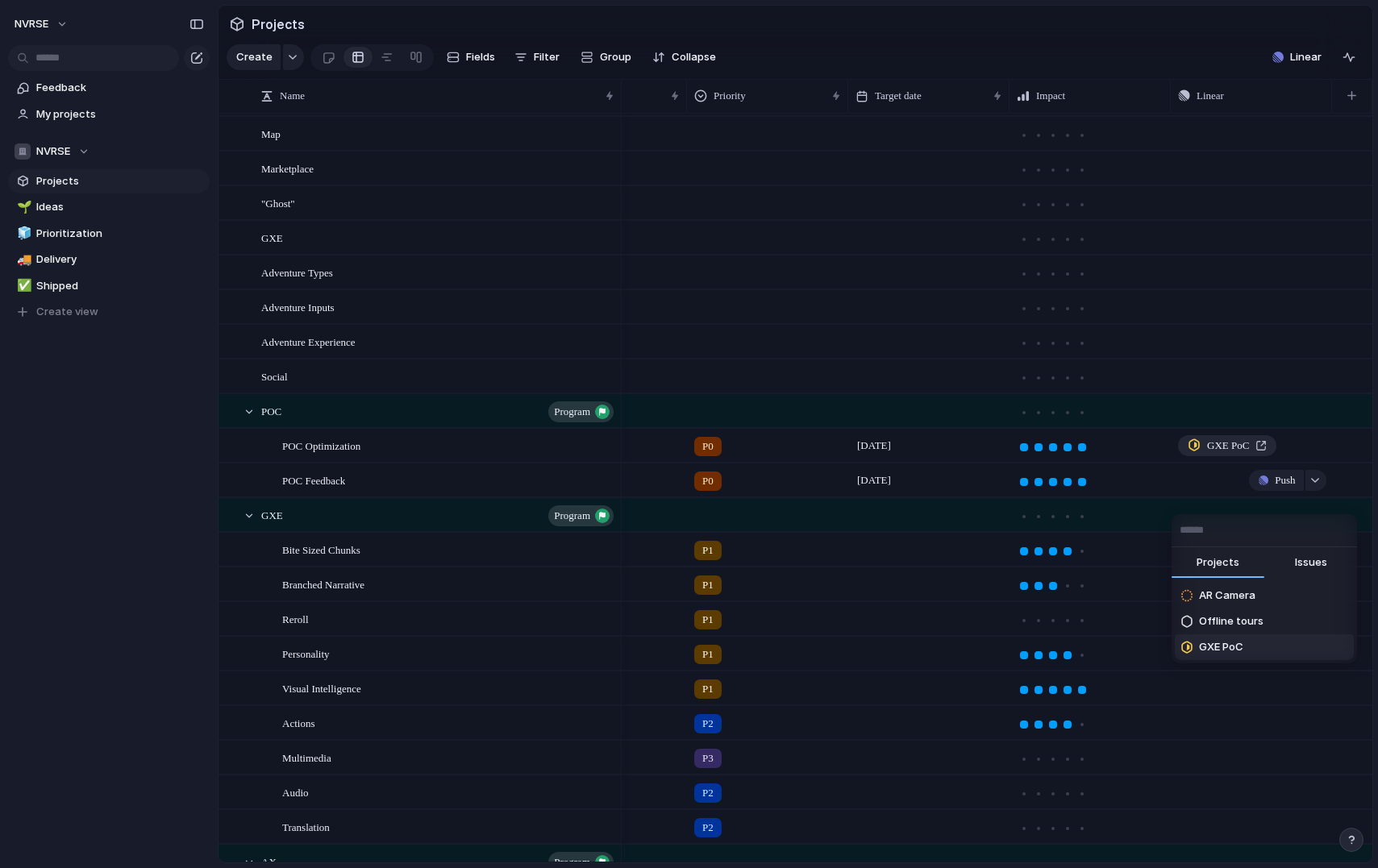
click at [1242, 645] on span "GXE PoC" at bounding box center [1220, 647] width 44 height 16
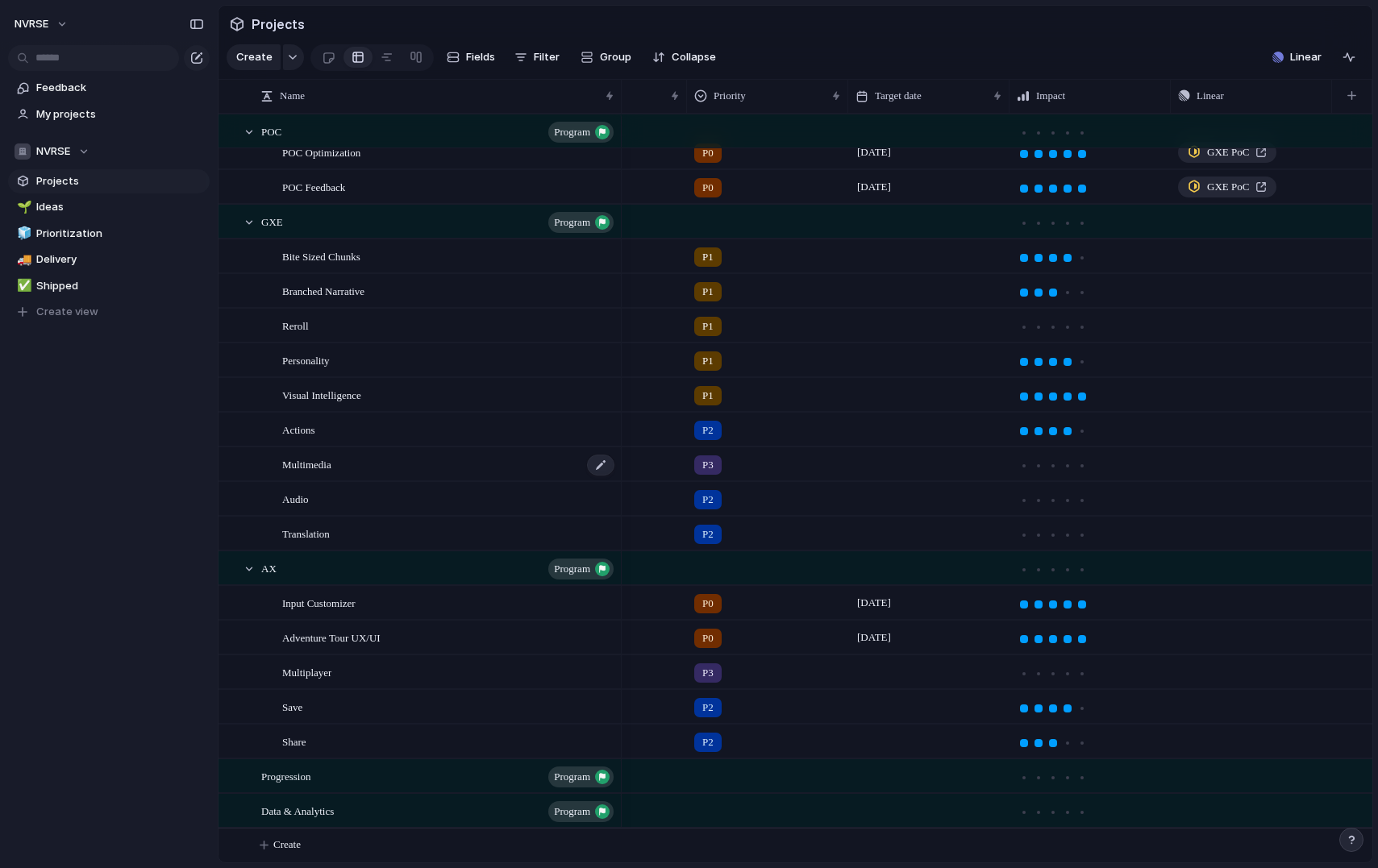
scroll to position [449, 0]
